Goal: Task Accomplishment & Management: Use online tool/utility

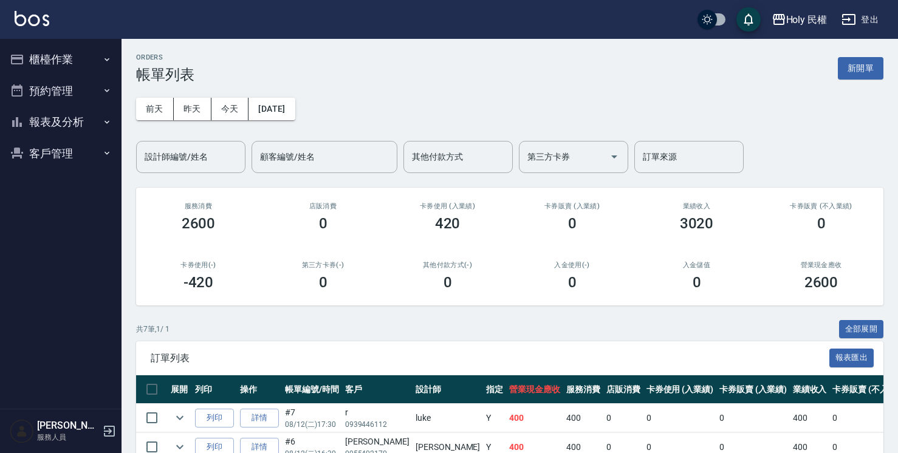
scroll to position [209, 0]
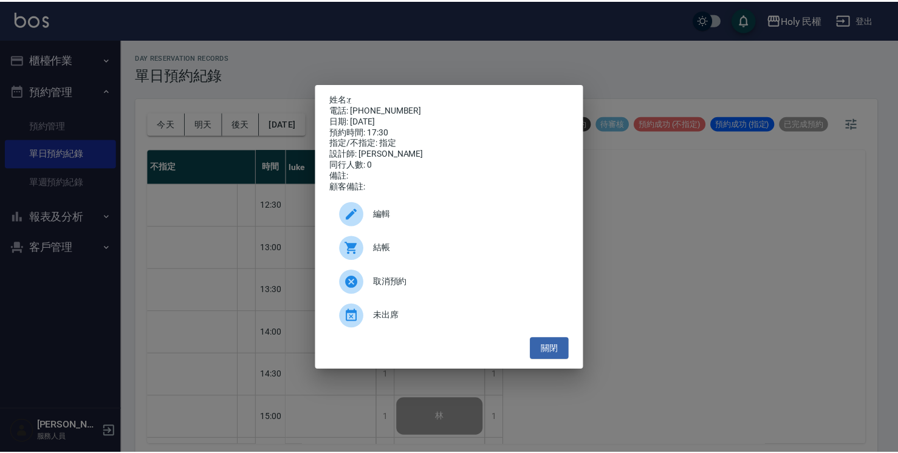
scroll to position [368, 0]
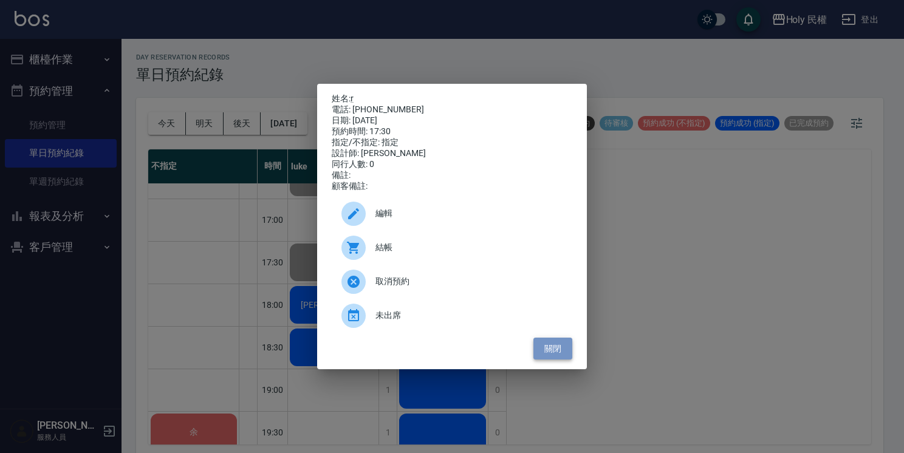
click at [549, 360] on button "關閉" at bounding box center [552, 349] width 39 height 22
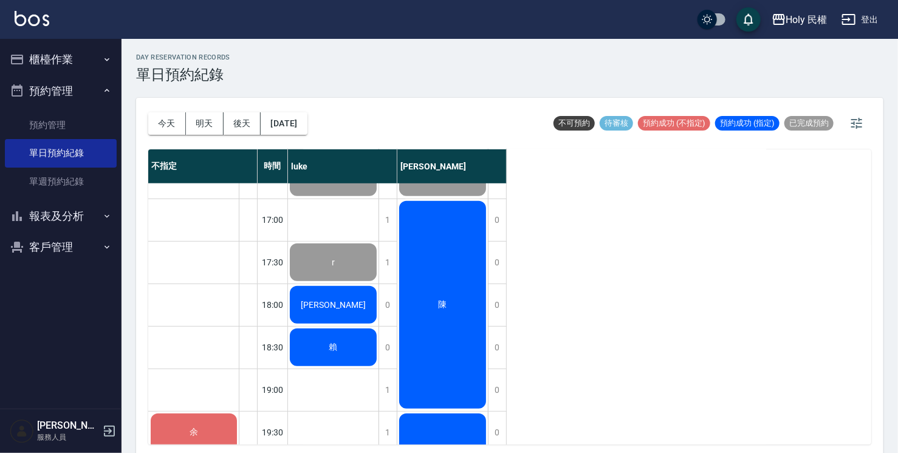
click at [335, 183] on span "李" at bounding box center [333, 177] width 13 height 11
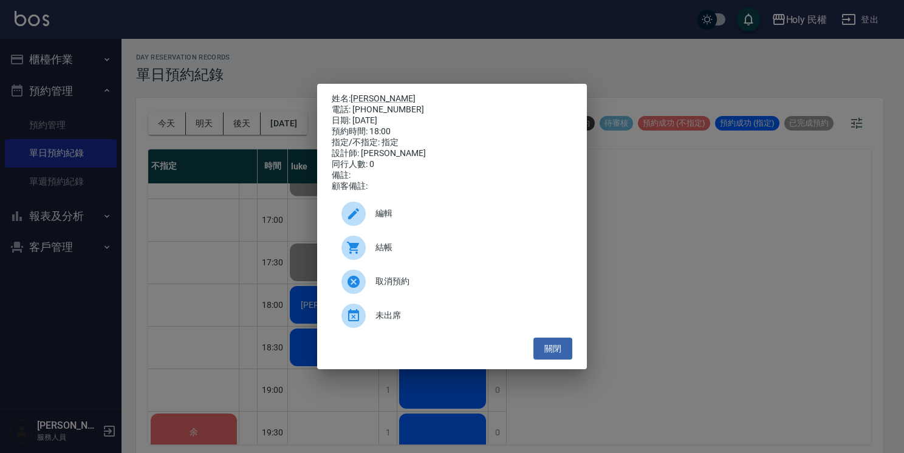
click at [392, 250] on span "結帳" at bounding box center [468, 247] width 187 height 13
click at [550, 354] on button "關閉" at bounding box center [552, 349] width 39 height 22
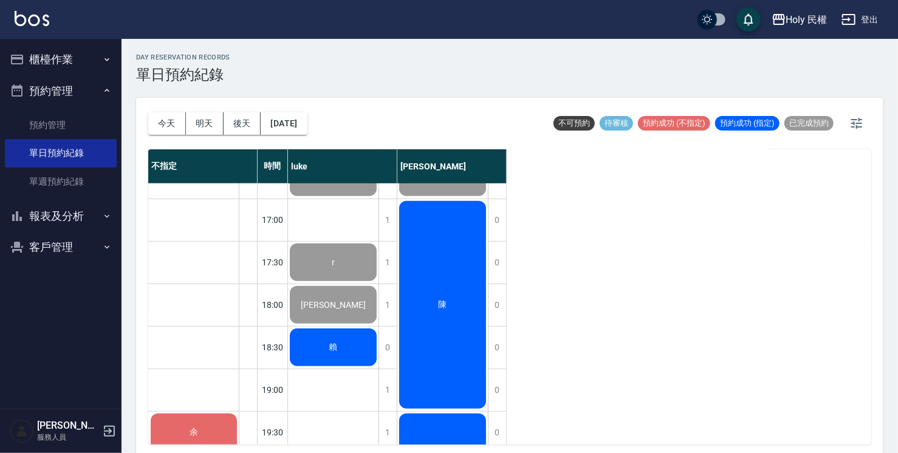
scroll to position [428, 0]
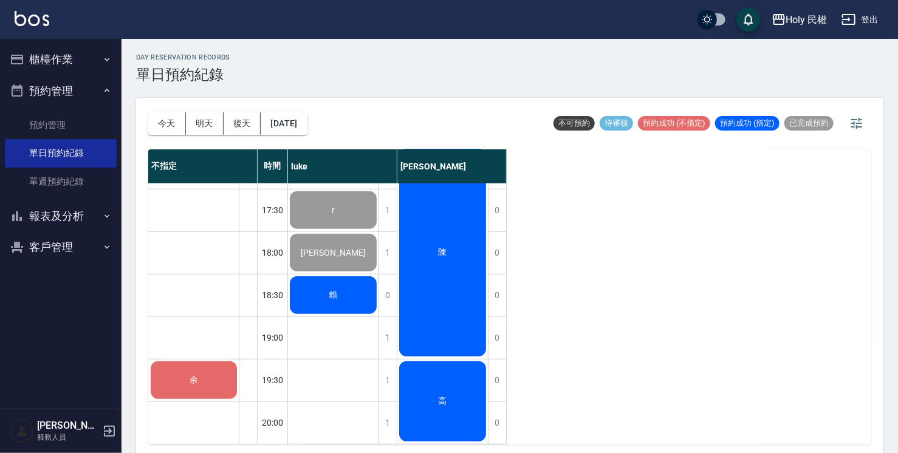
click at [321, 146] on div "賴" at bounding box center [333, 124] width 91 height 41
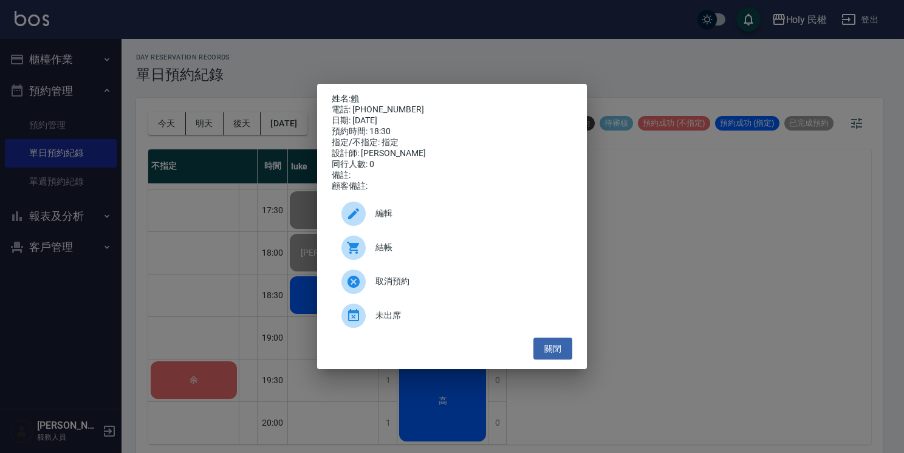
click at [402, 248] on span "結帳" at bounding box center [468, 247] width 187 height 13
click at [558, 354] on button "關閉" at bounding box center [552, 349] width 39 height 22
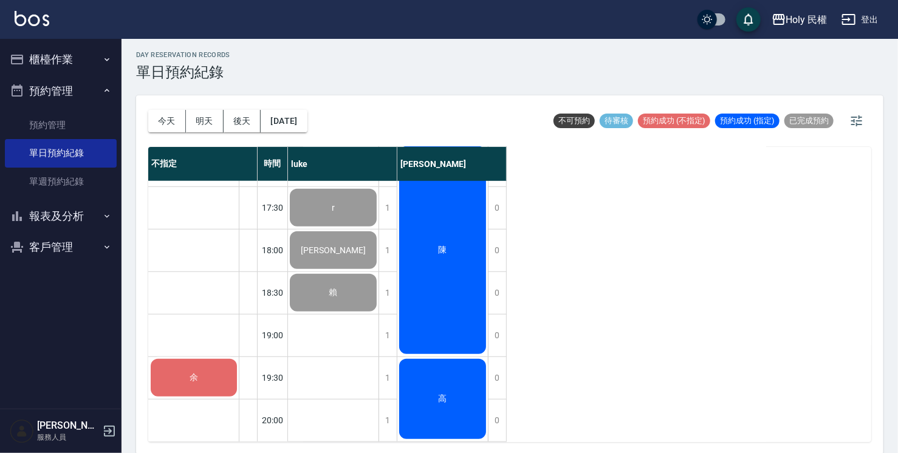
scroll to position [3, 0]
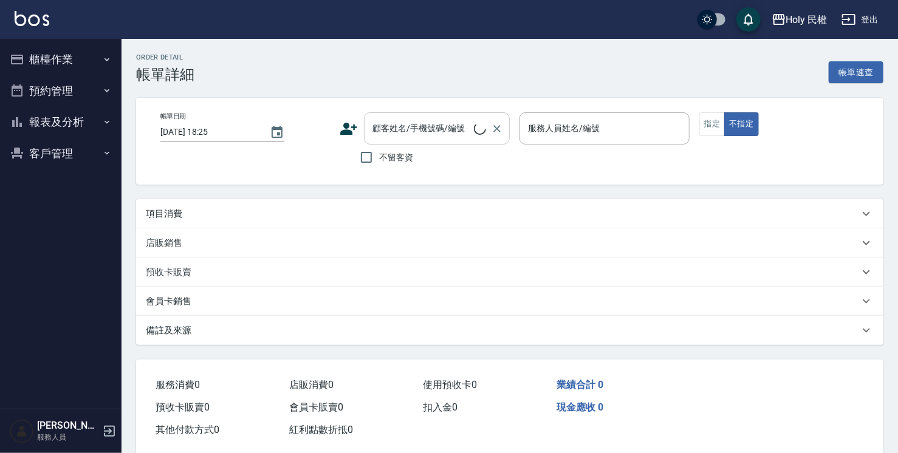
type input "2025/08/12 18:00"
type input "luke(無代號)"
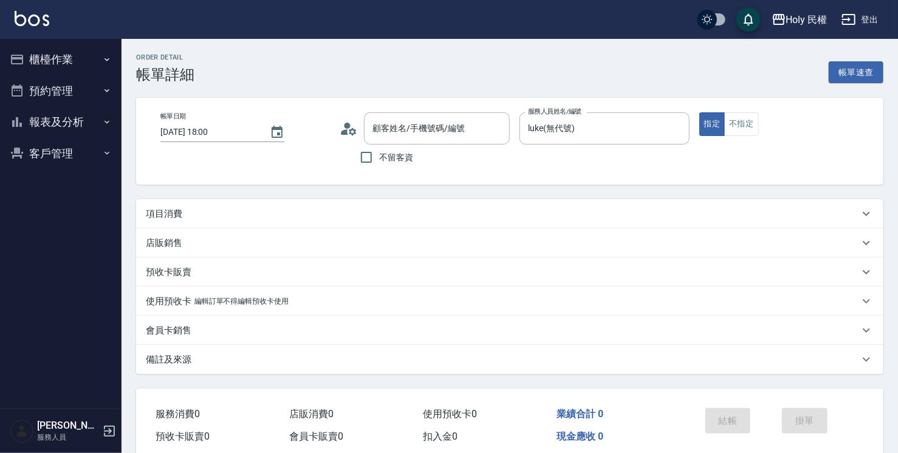
type input "李/0912267826/"
click at [334, 210] on div "項目消費" at bounding box center [502, 214] width 713 height 13
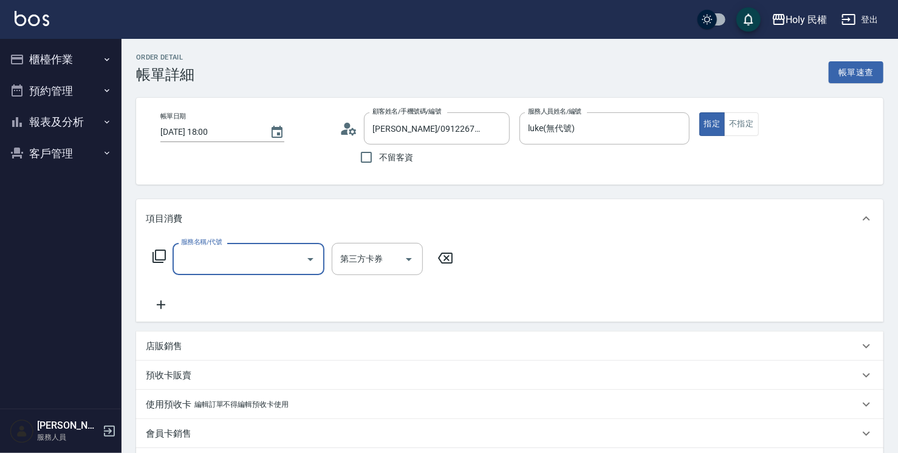
click at [226, 258] on input "服務名稱/代號" at bounding box center [239, 258] width 123 height 21
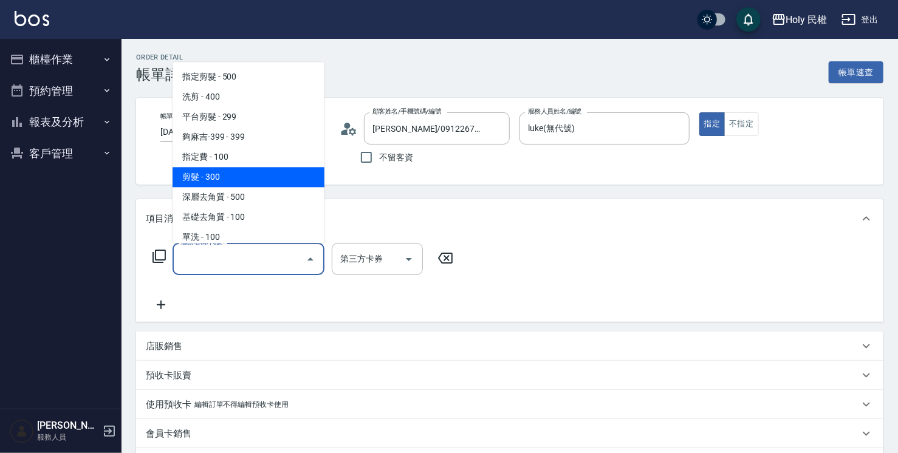
click at [203, 177] on span "剪髮 - 300" at bounding box center [249, 177] width 152 height 20
type input "剪髮(C02)"
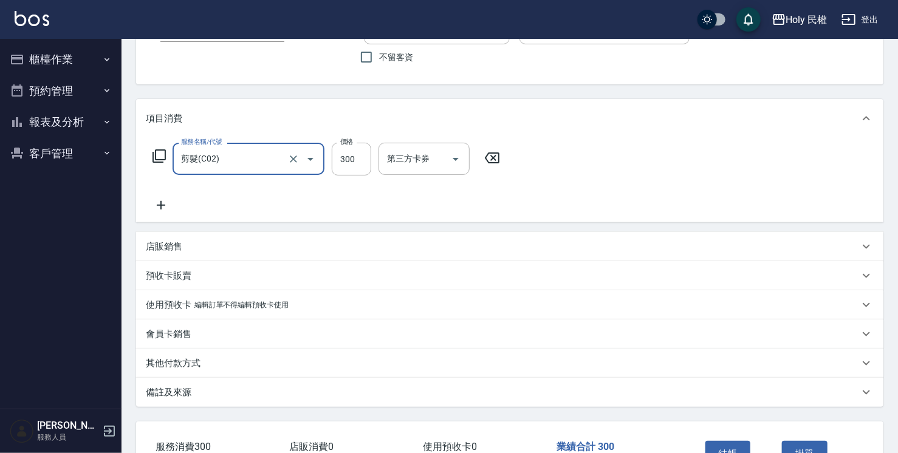
scroll to position [183, 0]
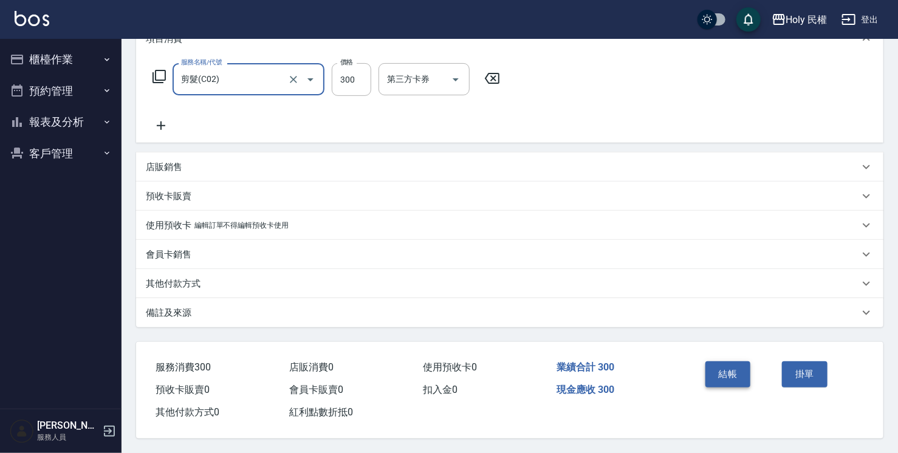
click at [727, 372] on button "結帳" at bounding box center [728, 374] width 46 height 26
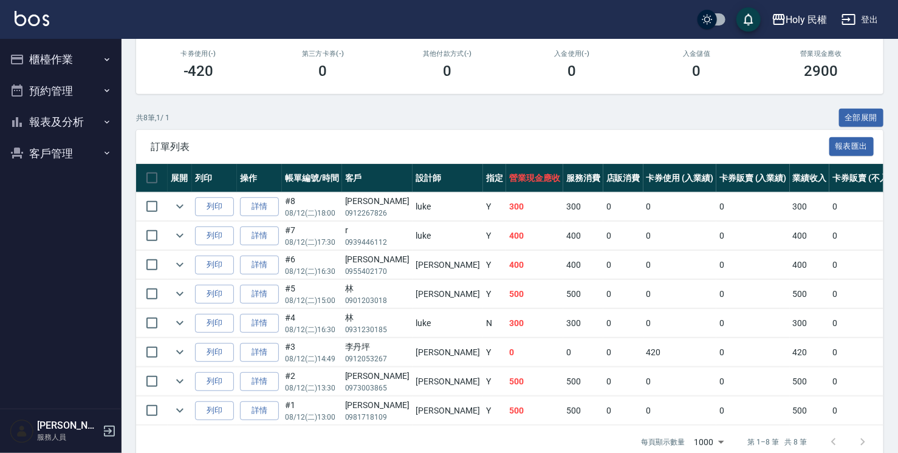
scroll to position [238, 0]
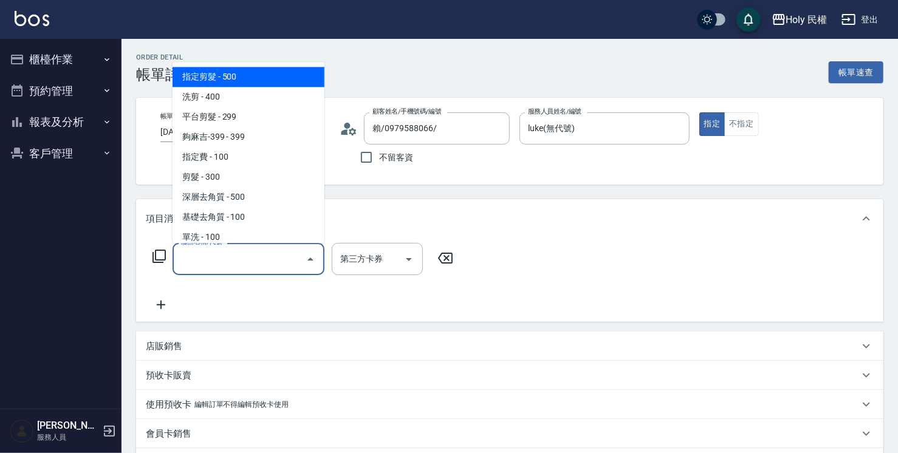
click at [238, 260] on input "服務名稱/代號" at bounding box center [239, 258] width 123 height 21
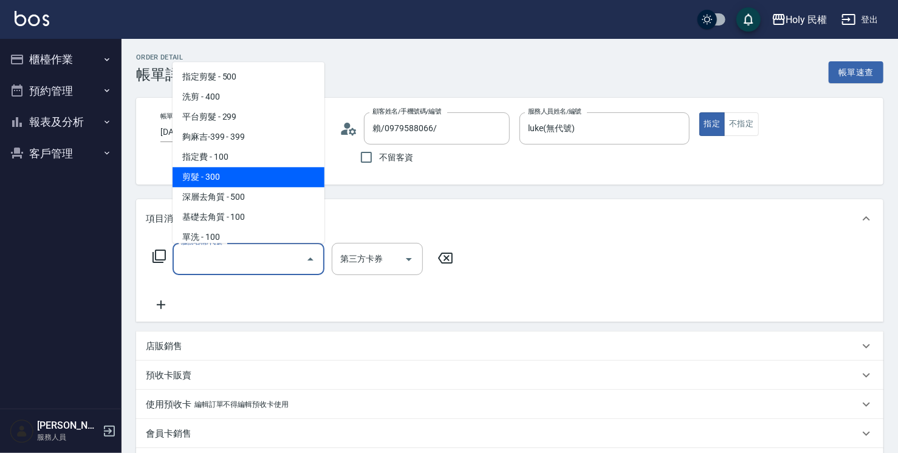
click at [223, 173] on span "剪髮 - 300" at bounding box center [249, 177] width 152 height 20
type input "剪髮(C02)"
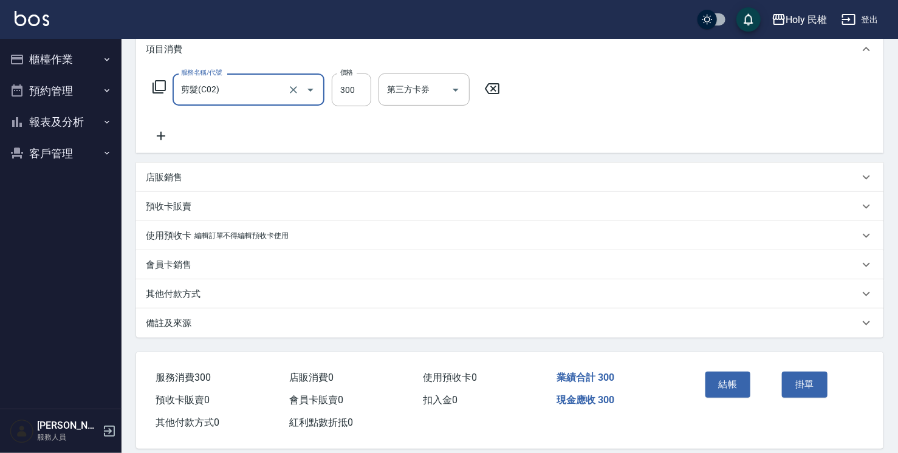
scroll to position [183, 0]
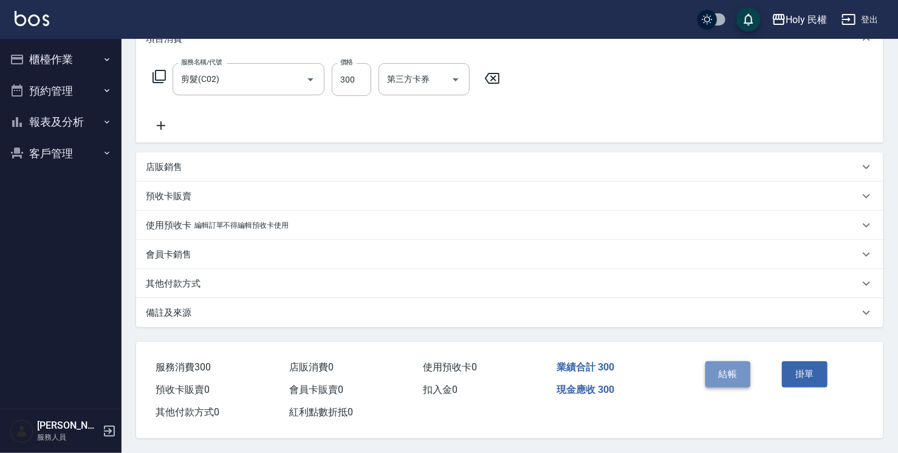
click at [726, 366] on button "結帳" at bounding box center [728, 374] width 46 height 26
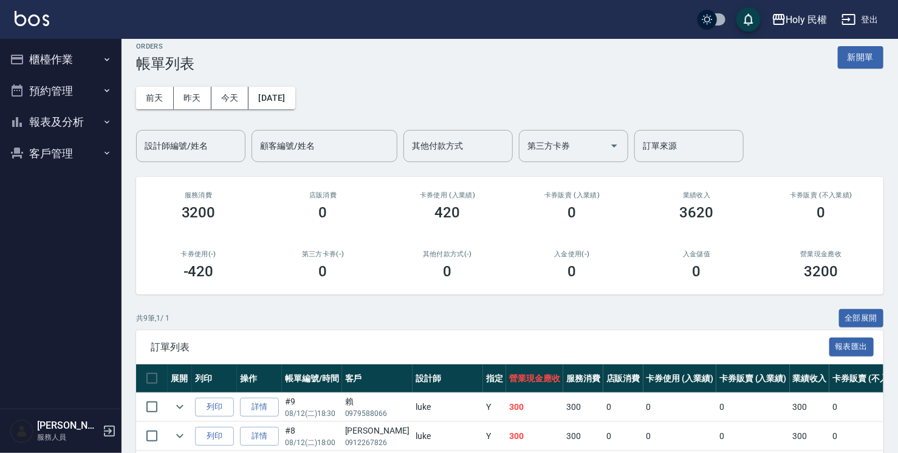
scroll to position [243, 0]
